Goal: Find specific page/section: Find specific page/section

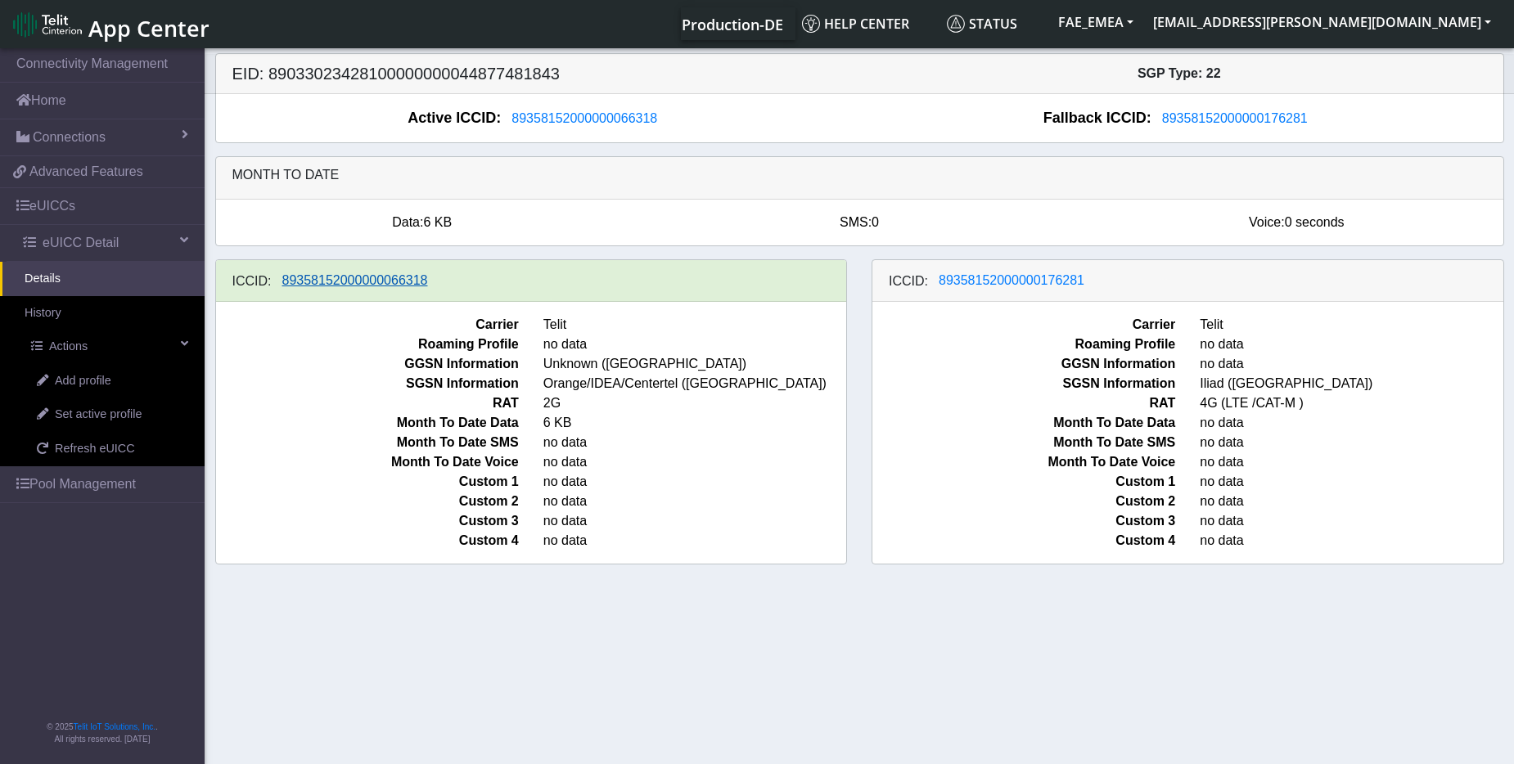
drag, startPoint x: 520, startPoint y: 286, endPoint x: 349, endPoint y: 283, distance: 171.0
click at [349, 283] on div "ICCID: [TECHNICAL_ID]" at bounding box center [531, 281] width 631 height 42
click at [346, 278] on span "89358152000000066318" at bounding box center [355, 280] width 146 height 14
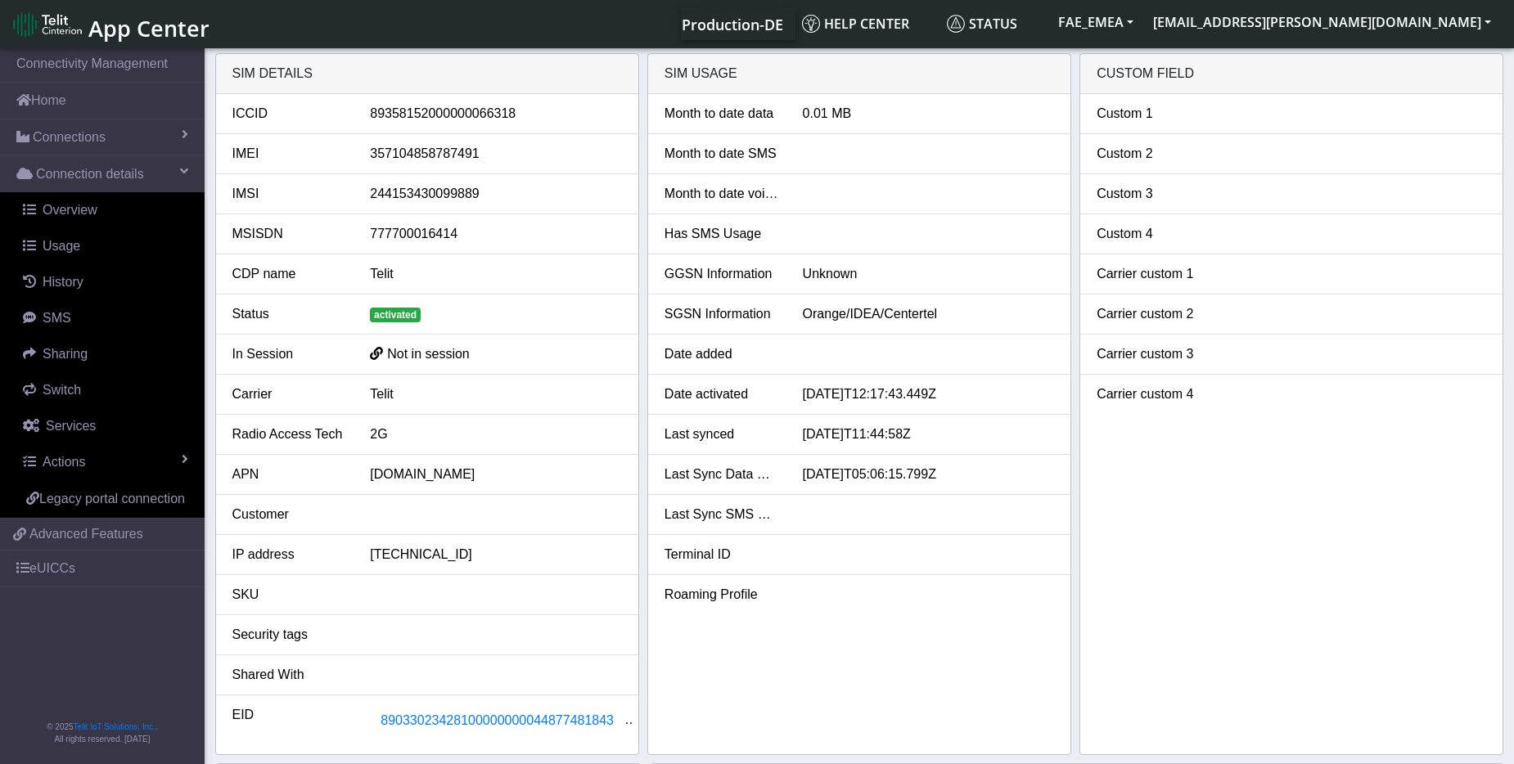
click at [506, 116] on div "89358152000000066318" at bounding box center [496, 114] width 277 height 20
drag, startPoint x: 512, startPoint y: 114, endPoint x: 370, endPoint y: 104, distance: 142.7
click at [370, 104] on div "89358152000000066318" at bounding box center [496, 114] width 277 height 20
copy div "89358152000000066318"
click at [92, 205] on span "Overview" at bounding box center [70, 210] width 55 height 14
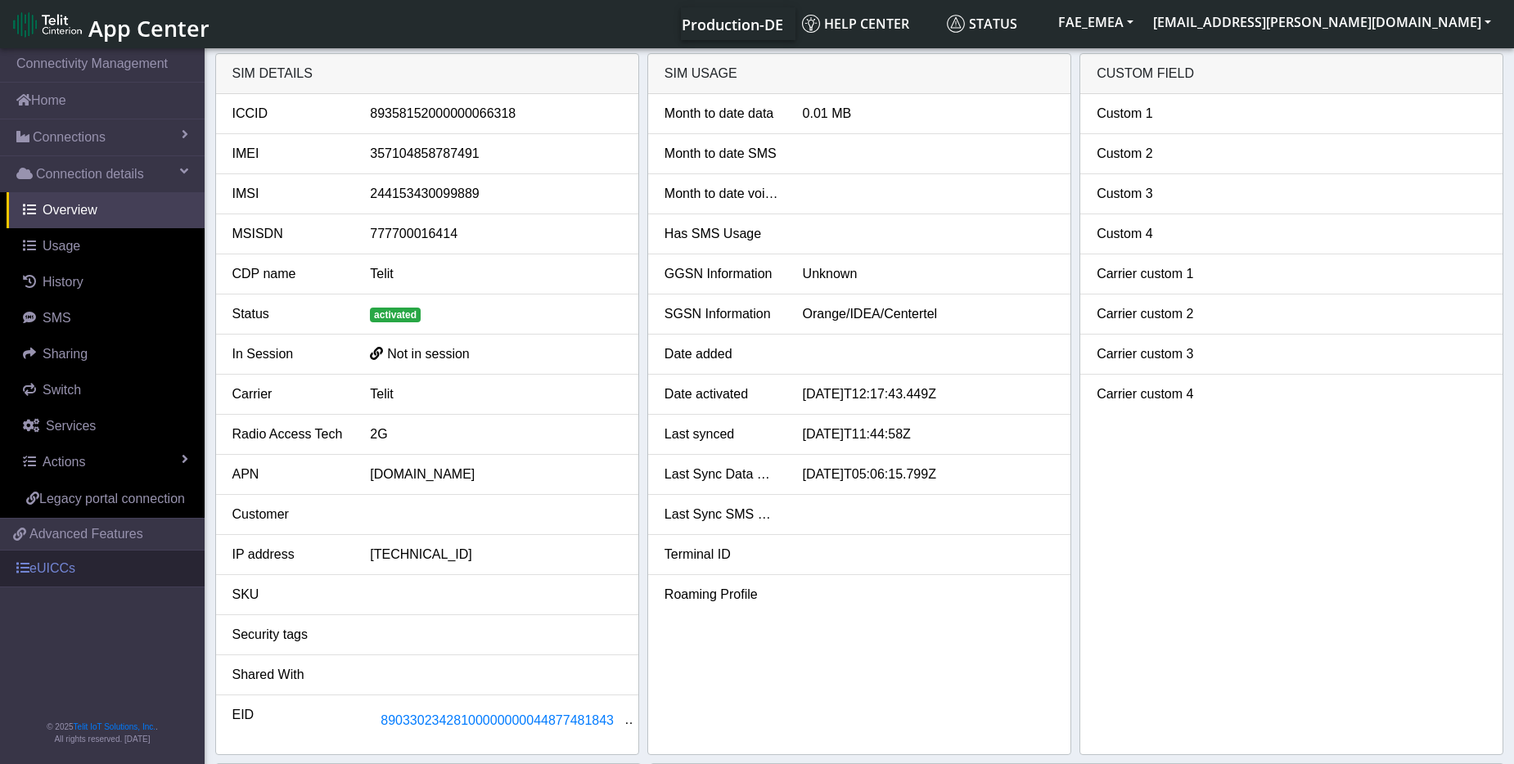
click at [44, 562] on link "eUICCs" at bounding box center [102, 569] width 205 height 36
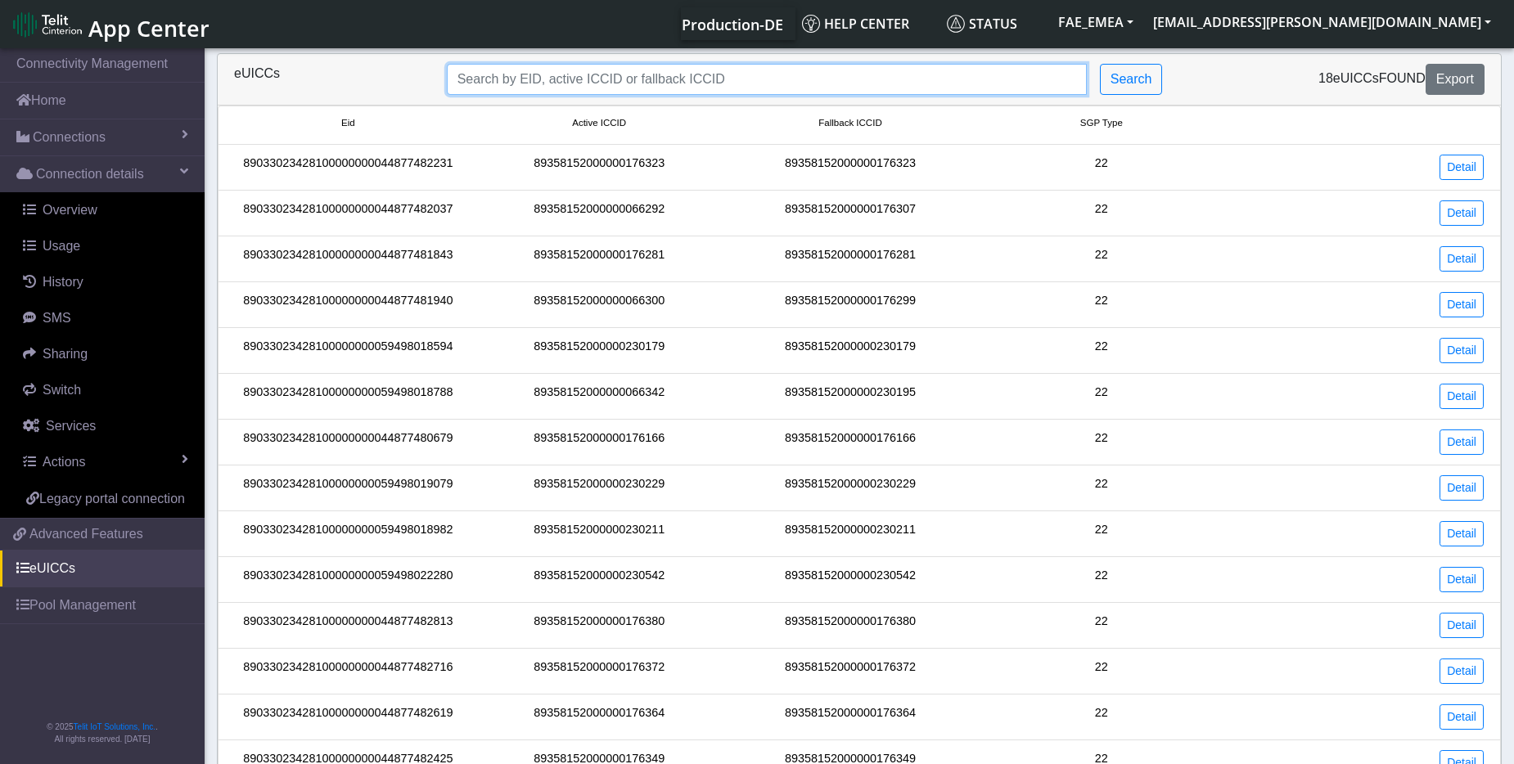
click at [744, 77] on input "Search..." at bounding box center [767, 79] width 640 height 31
paste input "89358152000000066318"
type input "89358152000000066318"
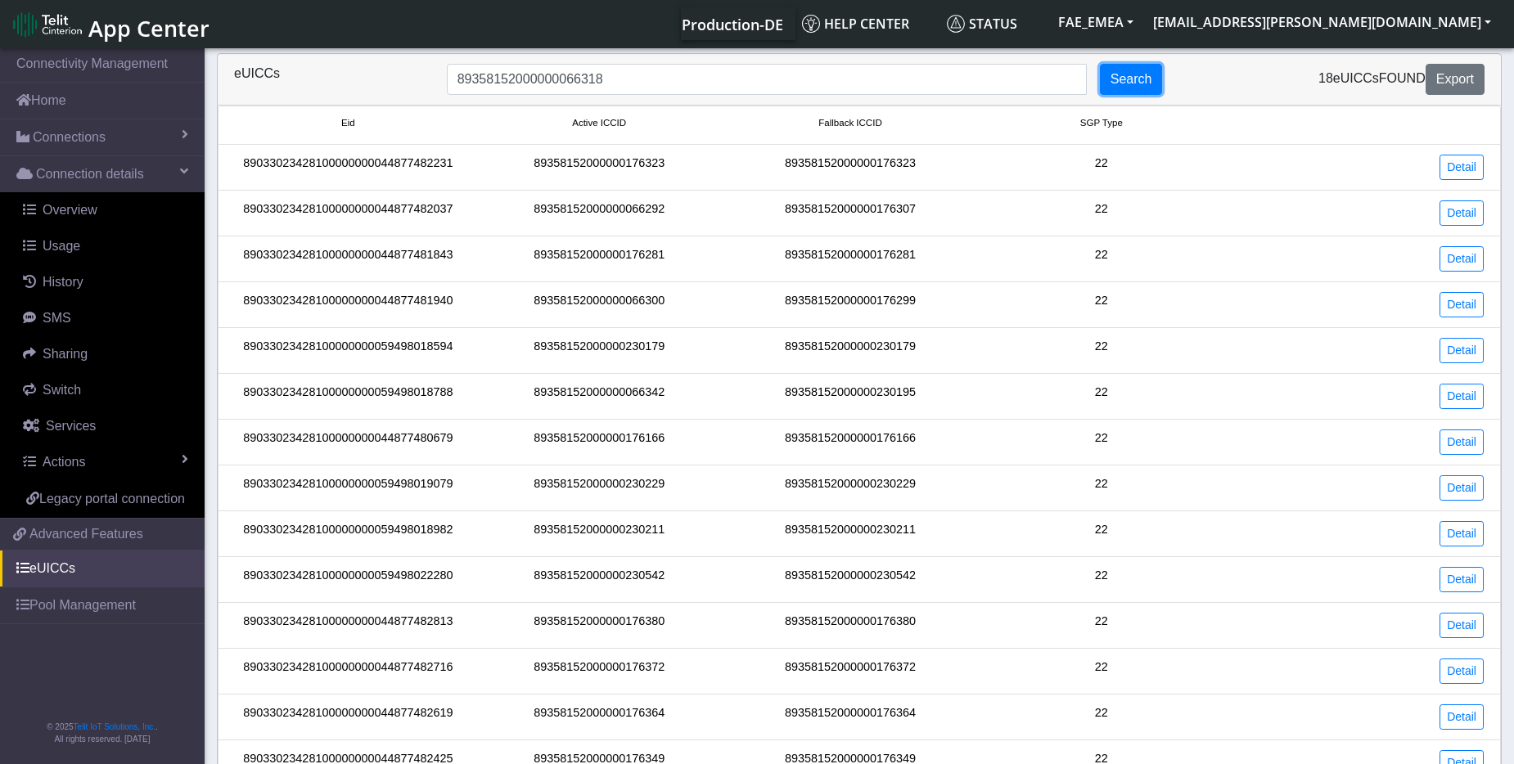
click at [1123, 74] on button "Search" at bounding box center [1131, 79] width 63 height 31
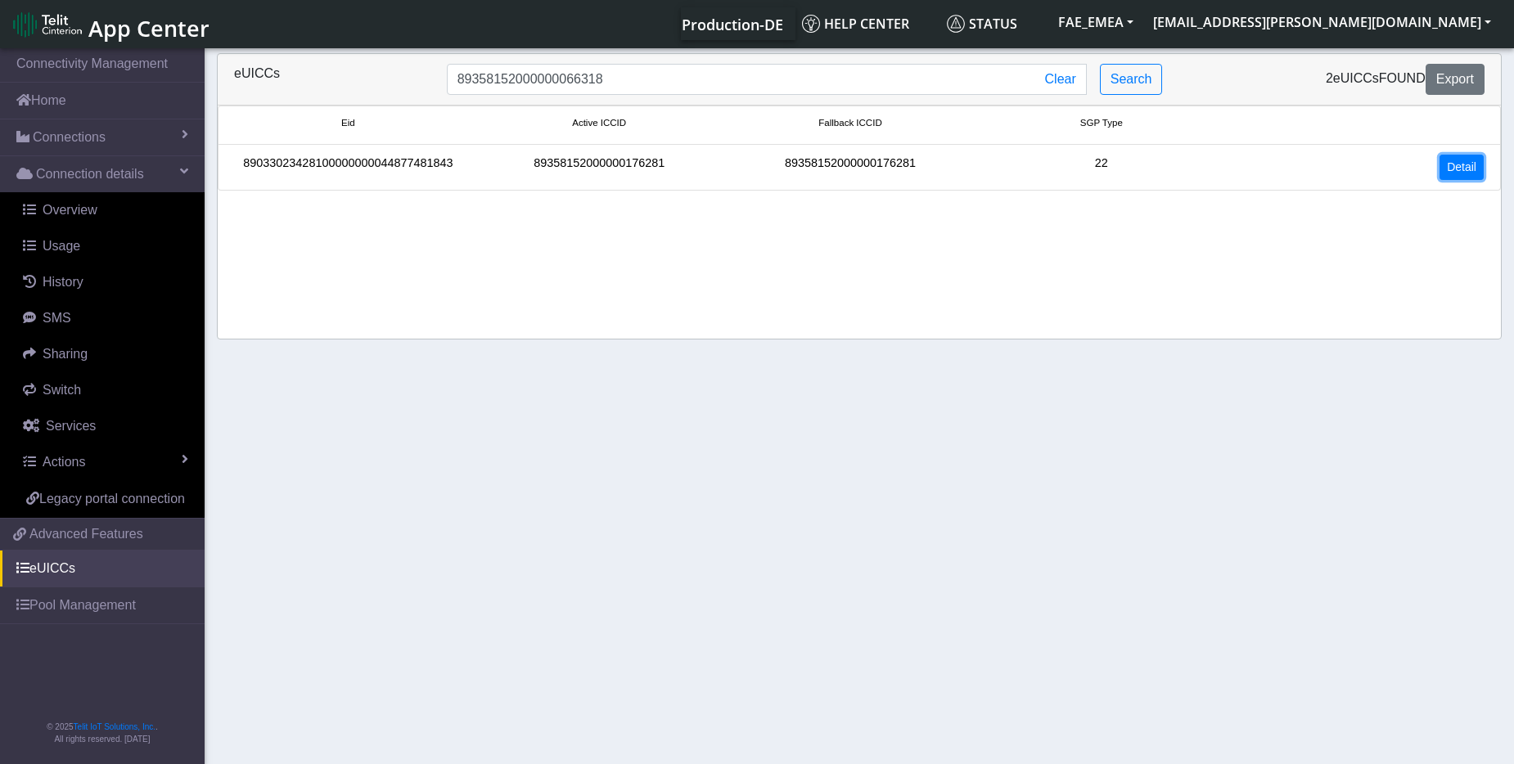
click at [1463, 178] on link "Detail" at bounding box center [1461, 167] width 44 height 25
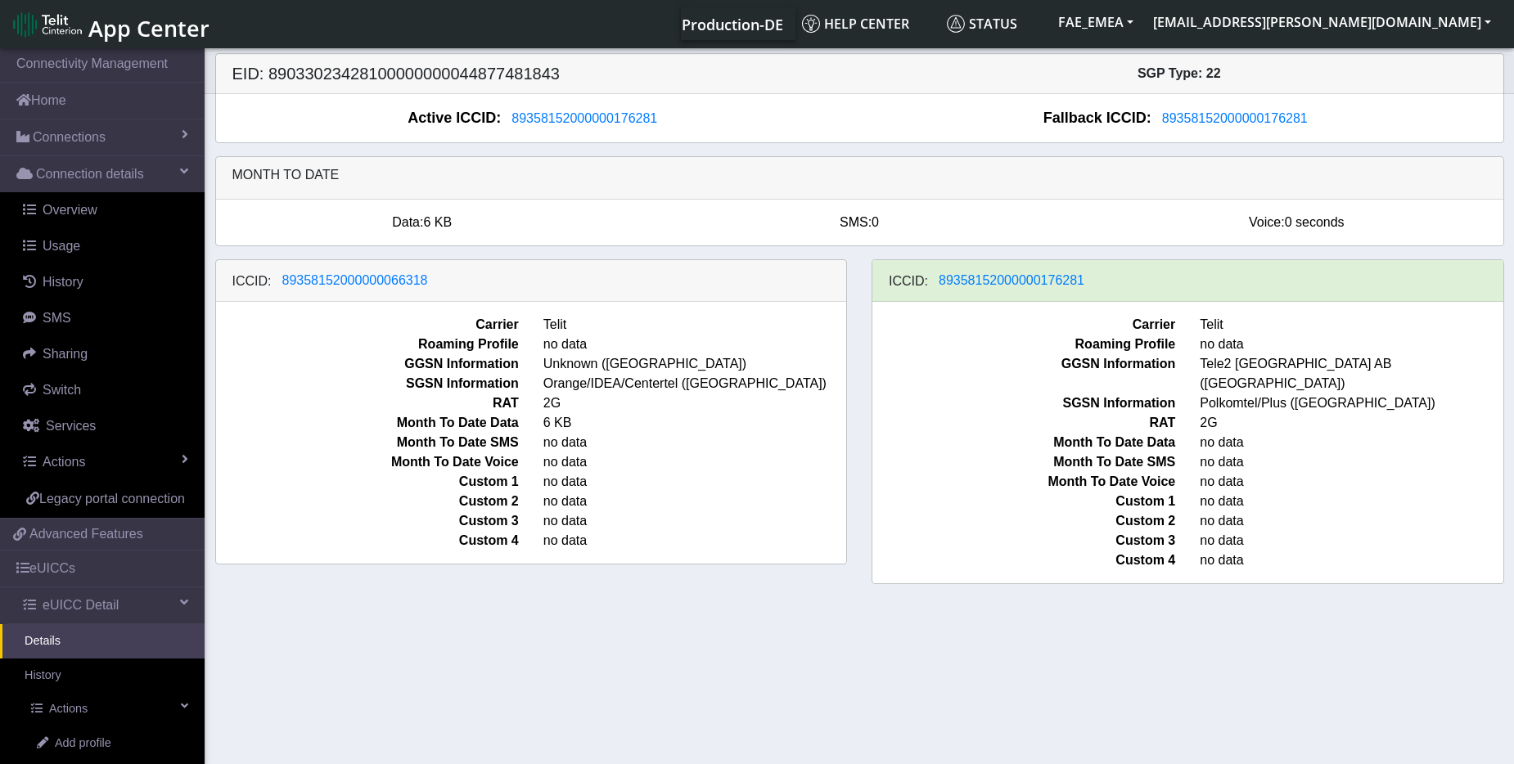
click at [459, 281] on div "ICCID: [TECHNICAL_ID]" at bounding box center [531, 281] width 631 height 42
click at [1133, 278] on div "ICCID: [TECHNICAL_ID]" at bounding box center [1187, 281] width 631 height 42
drag, startPoint x: 1127, startPoint y: 282, endPoint x: 928, endPoint y: 253, distance: 201.0
click at [928, 253] on app-euicc-details "Month to date Data: 6 KB SMS: 0 Voice: 0 seconds ICCID: [TECHNICAL_ID] Carrier …" at bounding box center [859, 376] width 1289 height 441
click at [804, 282] on div "ICCID: [TECHNICAL_ID]" at bounding box center [531, 281] width 631 height 42
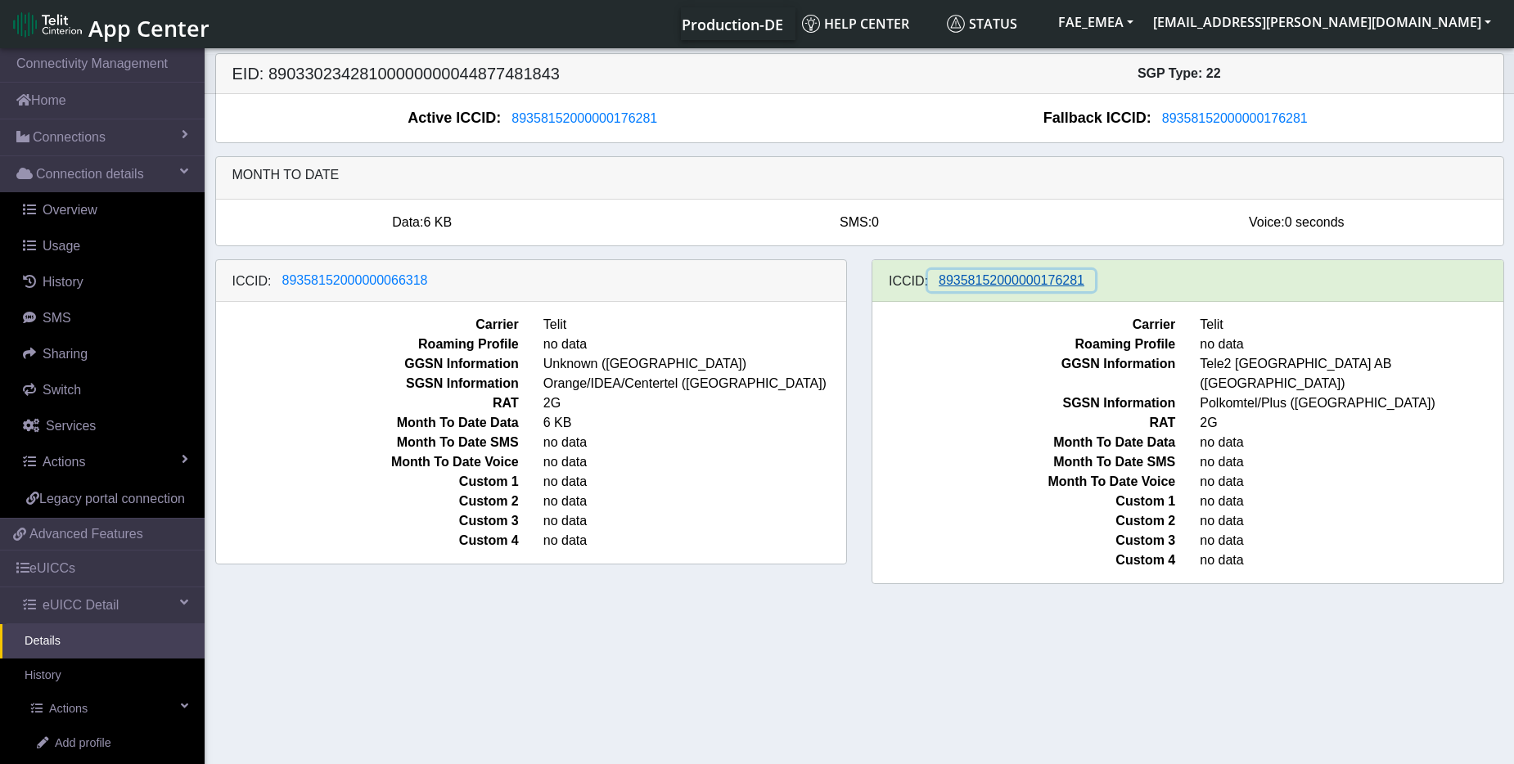
click at [999, 280] on span "89358152000000176281" at bounding box center [1011, 280] width 146 height 14
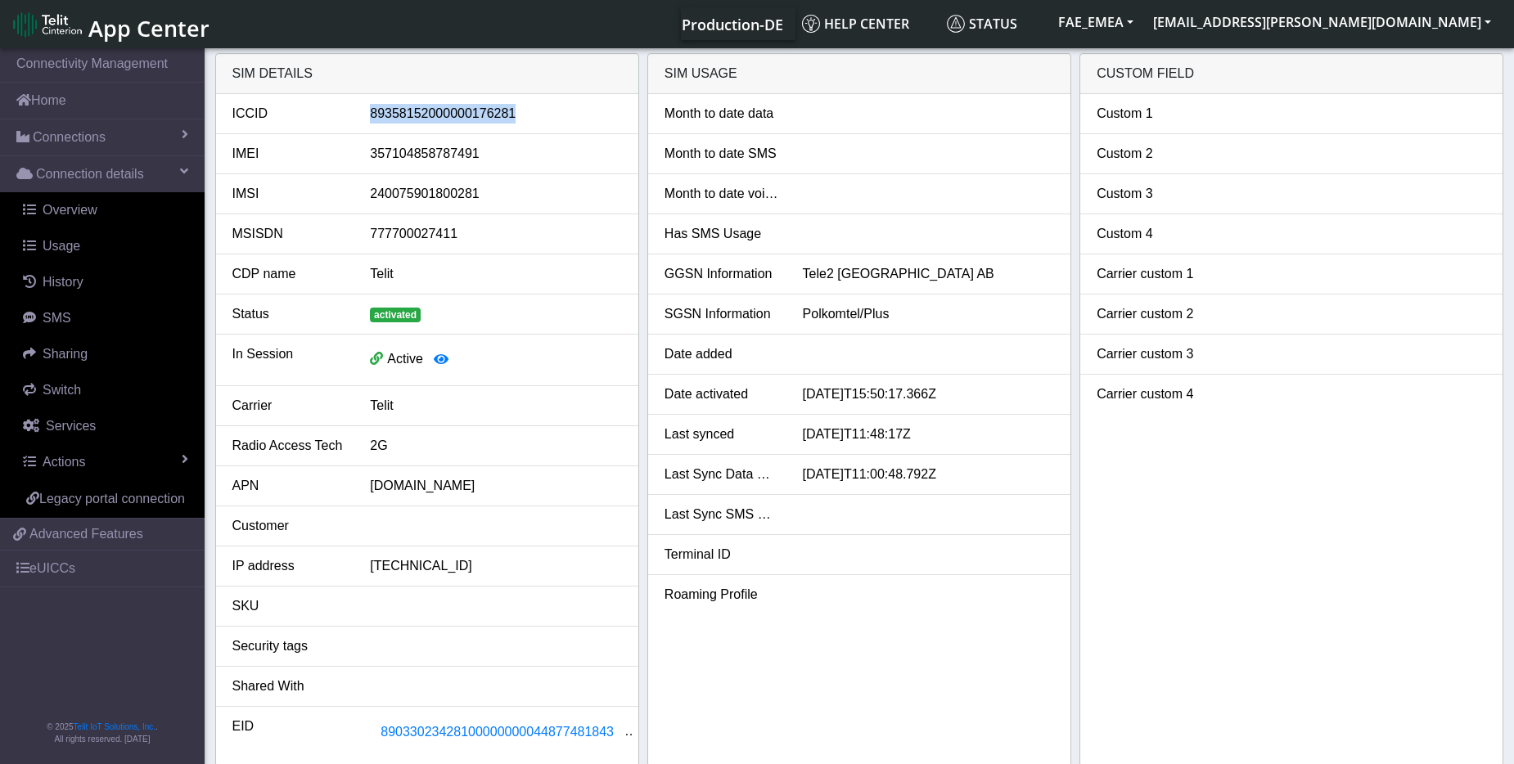
drag, startPoint x: 515, startPoint y: 111, endPoint x: 366, endPoint y: 112, distance: 149.7
click at [366, 112] on div "89358152000000176281" at bounding box center [496, 114] width 277 height 20
copy div "89358152000000176281"
click at [441, 124] on li "ICCID [TECHNICAL_ID]" at bounding box center [427, 114] width 422 height 40
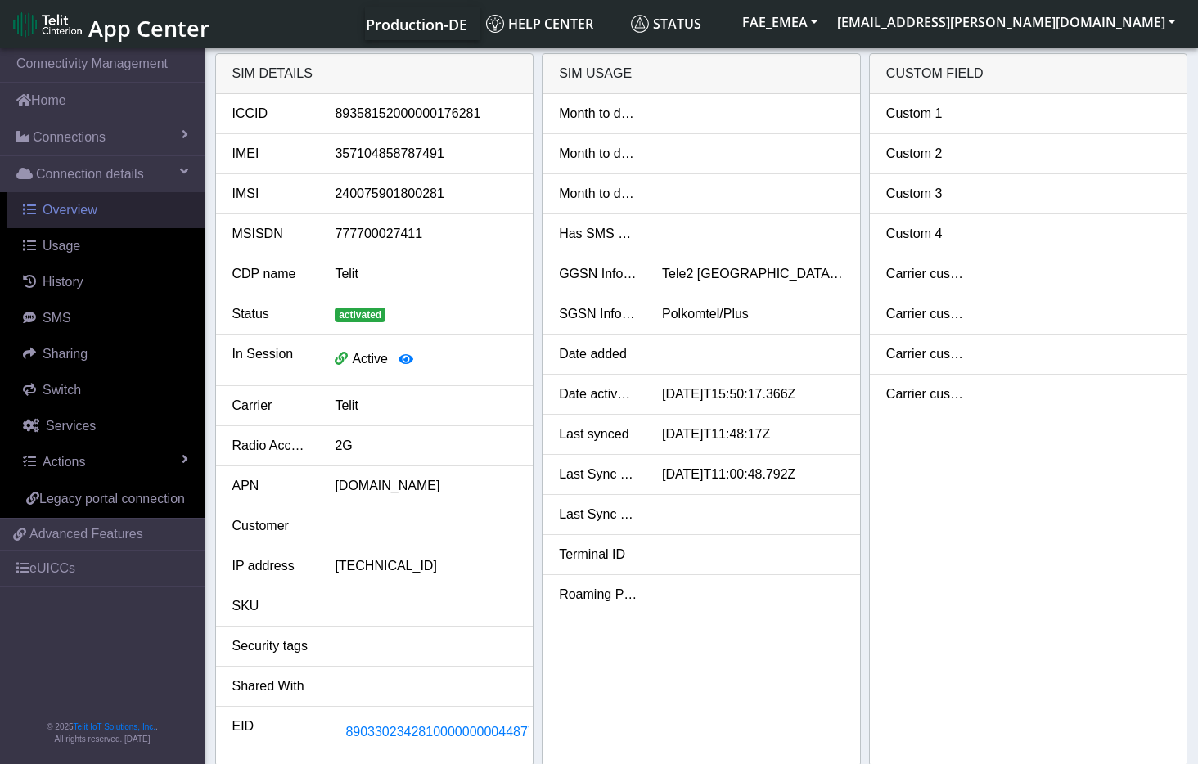
click at [61, 216] on span "Overview" at bounding box center [70, 210] width 55 height 14
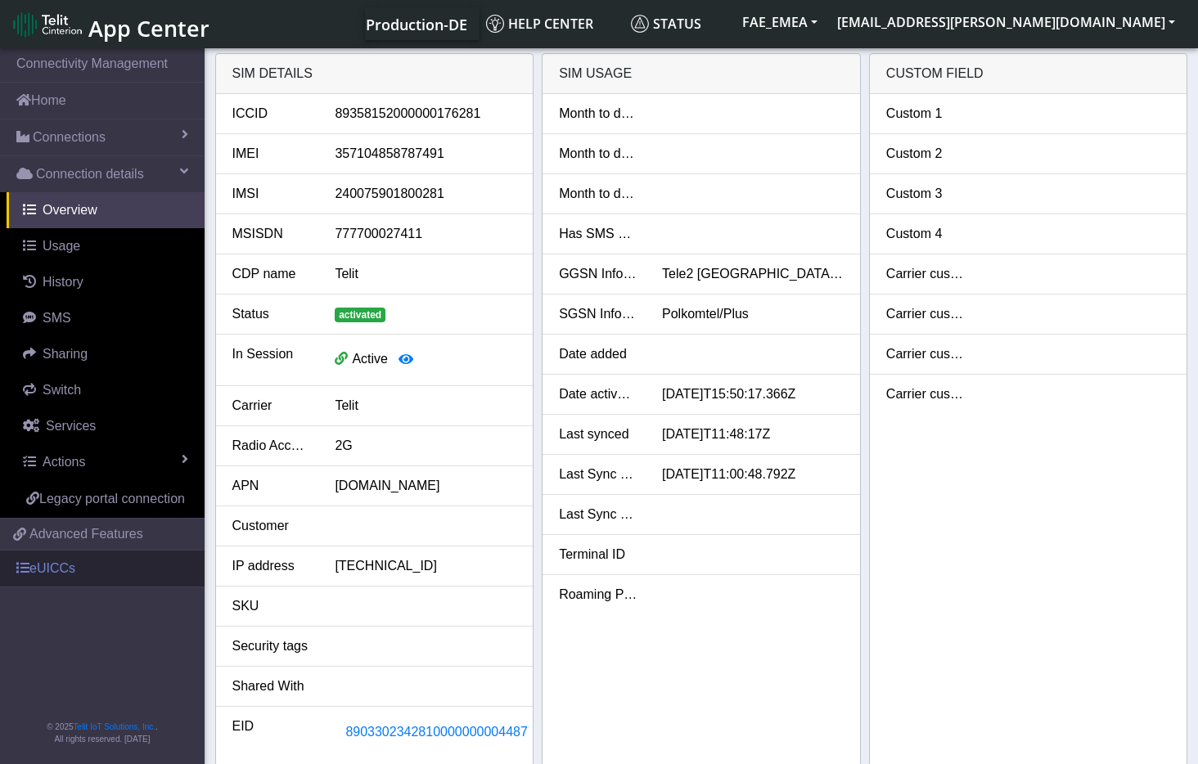
click at [51, 565] on link "eUICCs" at bounding box center [102, 569] width 205 height 36
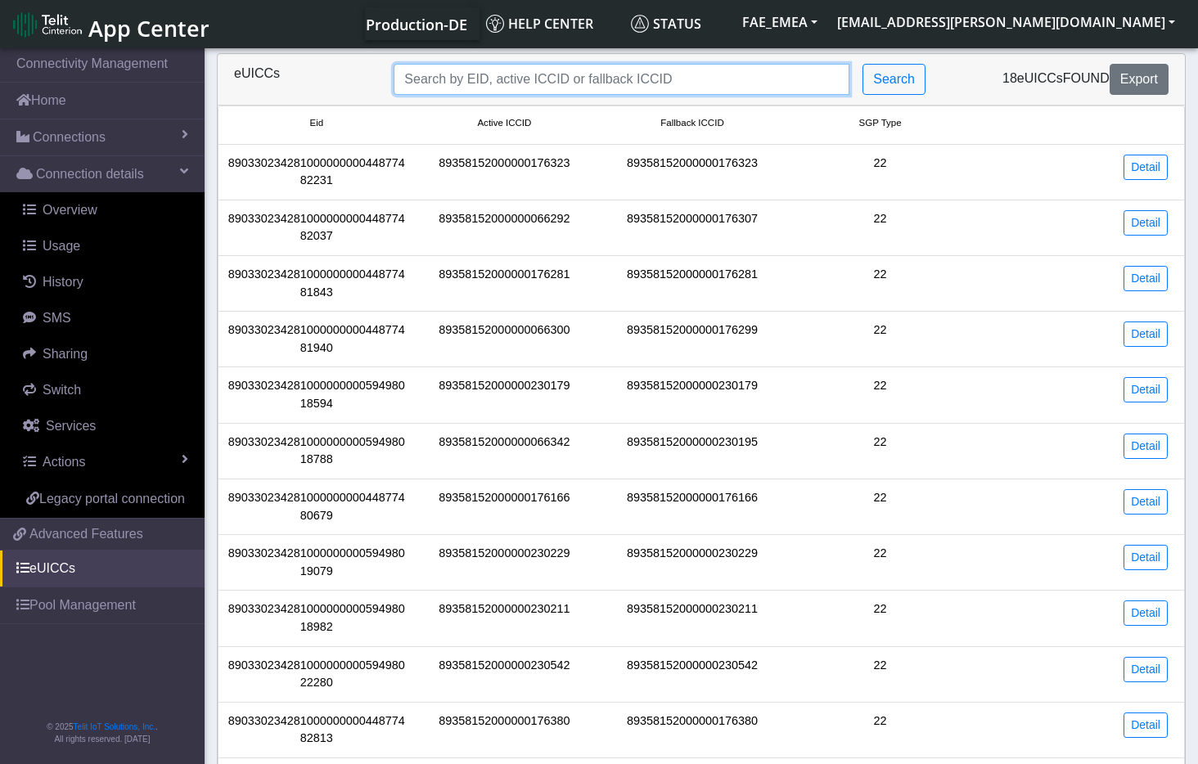
click at [507, 87] on input "Search..." at bounding box center [622, 79] width 456 height 31
paste input "89358152000000066318"
type input "89358152000000066318"
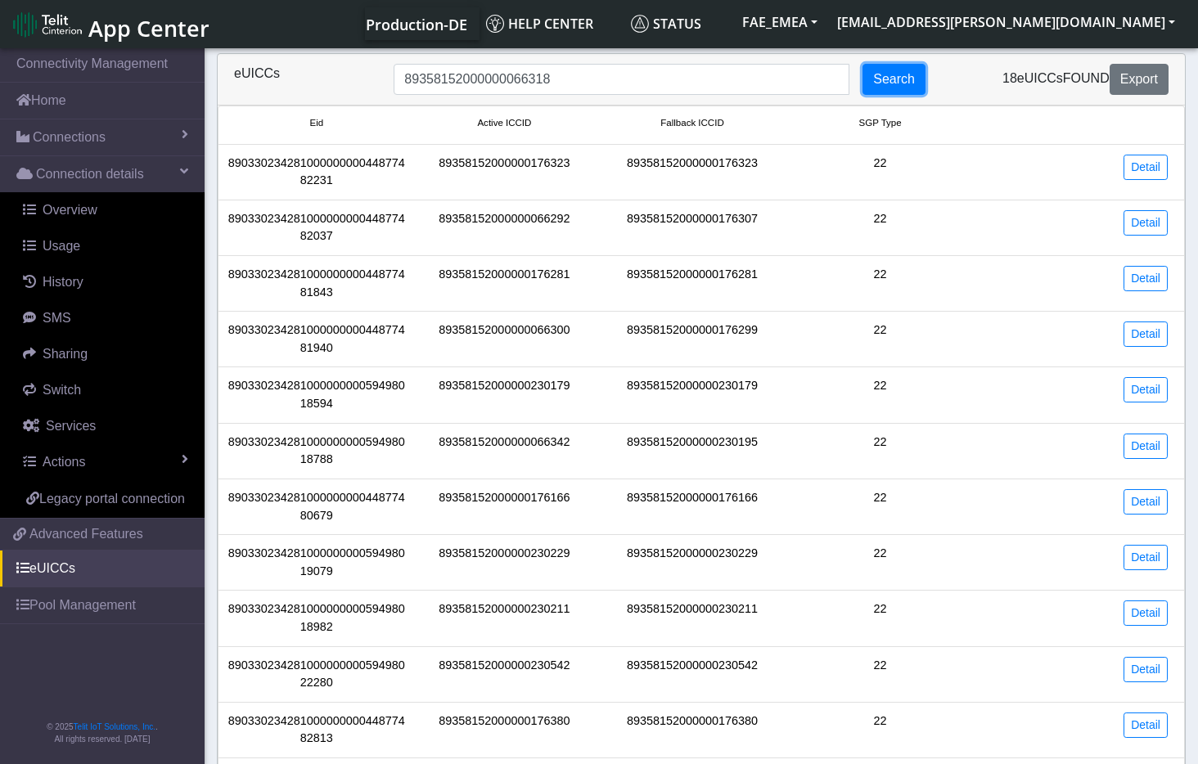
click at [900, 93] on button "Search" at bounding box center [893, 79] width 63 height 31
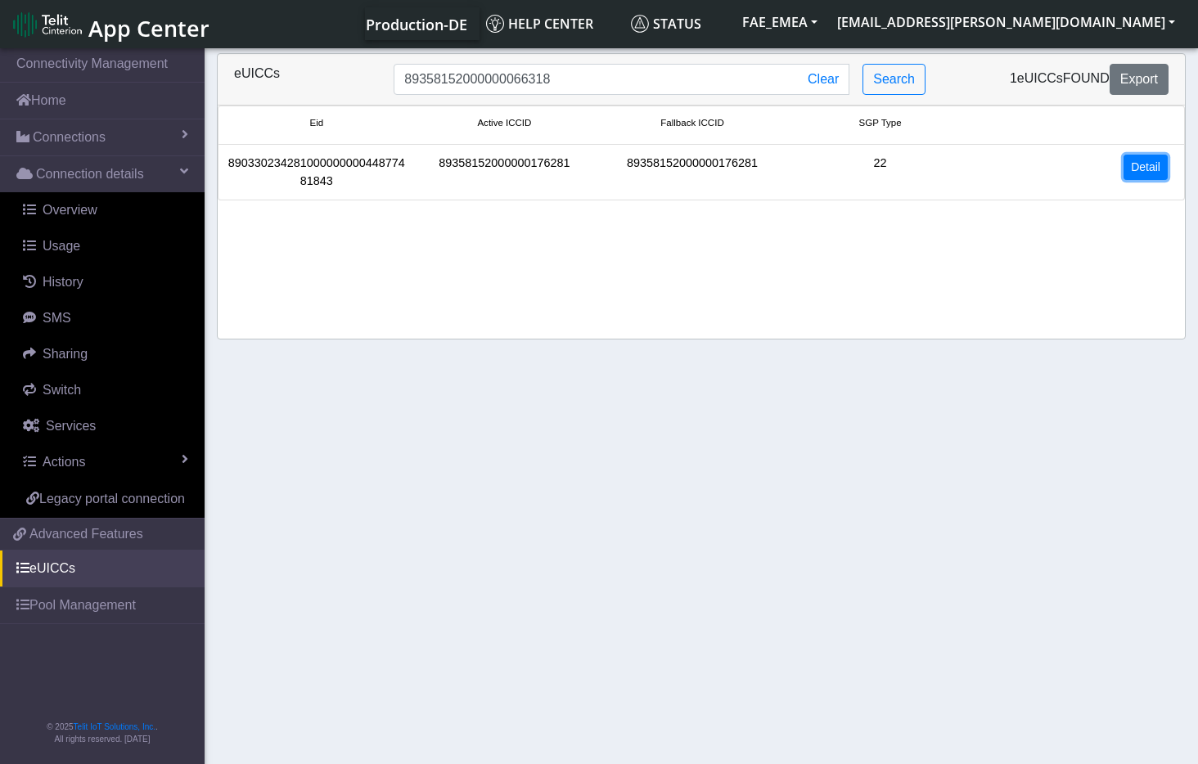
click at [1135, 167] on link "Detail" at bounding box center [1145, 167] width 44 height 25
